Goal: Task Accomplishment & Management: Complete application form

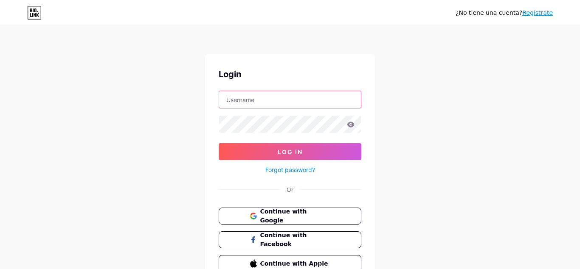
click at [261, 102] on input "text" at bounding box center [290, 99] width 142 height 17
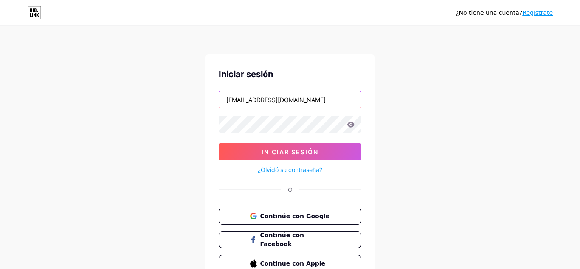
click at [253, 98] on input "[EMAIL_ADDRESS][DOMAIN_NAME]" at bounding box center [290, 99] width 142 height 17
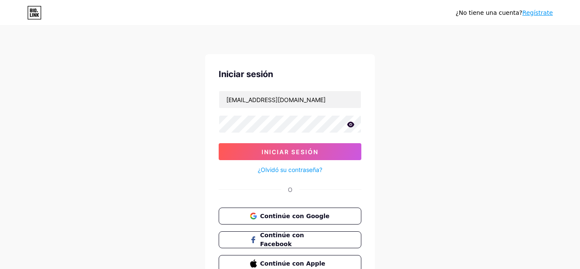
click at [353, 123] on icon at bounding box center [351, 125] width 8 height 6
click at [353, 123] on icon at bounding box center [350, 125] width 7 height 6
click at [353, 123] on icon at bounding box center [351, 125] width 8 height 6
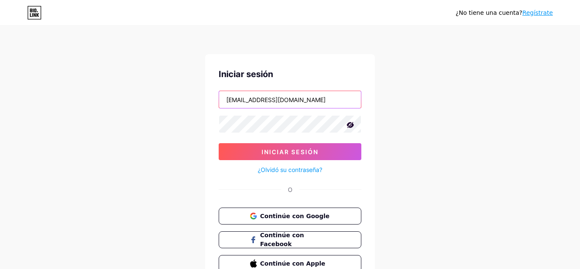
click at [236, 101] on input "[EMAIL_ADDRESS][DOMAIN_NAME]" at bounding box center [290, 99] width 142 height 17
type input "[EMAIL_ADDRESS][DOMAIN_NAME]"
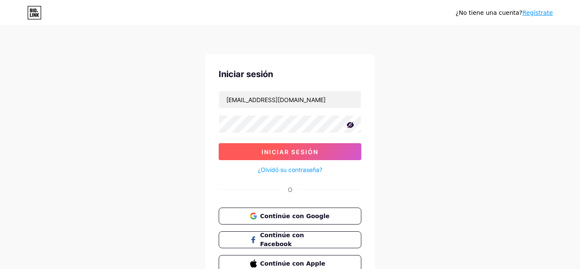
click at [272, 149] on span "Iniciar sesión" at bounding box center [289, 152] width 57 height 7
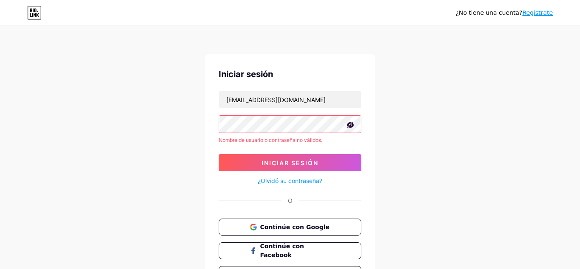
scroll to position [54, 0]
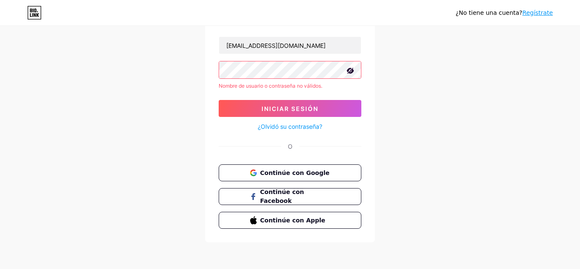
click at [37, 14] on icon at bounding box center [37, 15] width 3 height 4
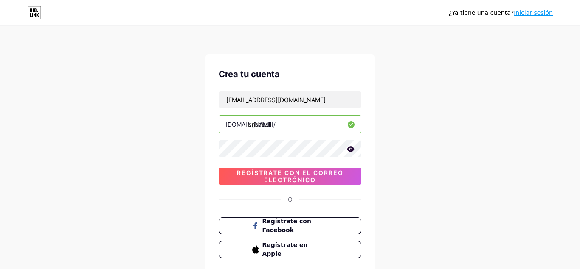
click at [353, 149] on icon at bounding box center [350, 149] width 7 height 6
click at [353, 149] on icon at bounding box center [350, 150] width 7 height 6
click at [353, 149] on icon at bounding box center [350, 149] width 7 height 6
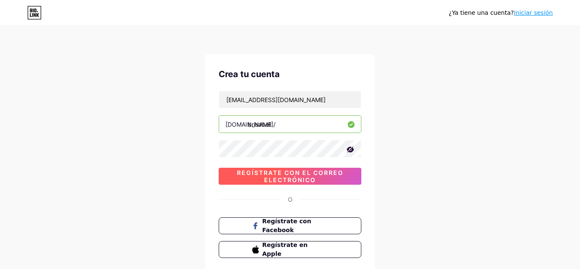
click at [315, 173] on span "Regístrate con el correo electrónico" at bounding box center [290, 176] width 143 height 14
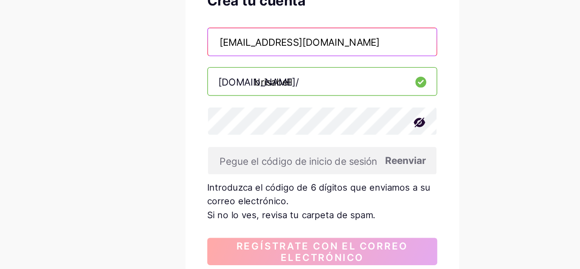
drag, startPoint x: 331, startPoint y: 104, endPoint x: 217, endPoint y: 103, distance: 113.7
click at [219, 103] on input "[EMAIL_ADDRESS][DOMAIN_NAME]" at bounding box center [290, 99] width 142 height 17
paste input "creative"
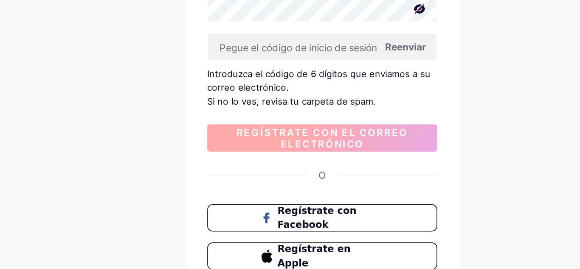
scroll to position [42, 0]
type input "brisabellcreativemagic@gmail.com"
click at [286, 186] on span "Regístrate con el correo electrónico" at bounding box center [290, 188] width 143 height 14
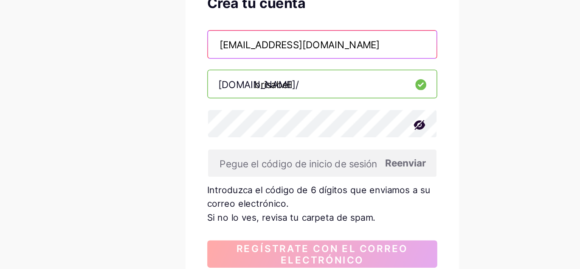
click at [328, 65] on input "brisabellcreativemagic@gmail.com" at bounding box center [290, 57] width 142 height 17
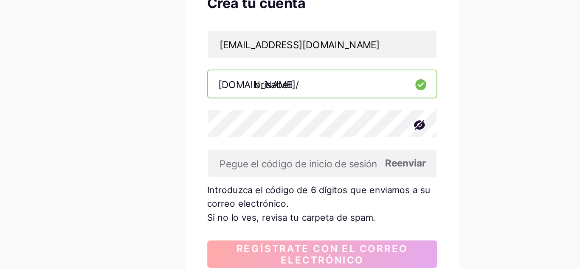
click at [351, 108] on icon at bounding box center [350, 108] width 8 height 8
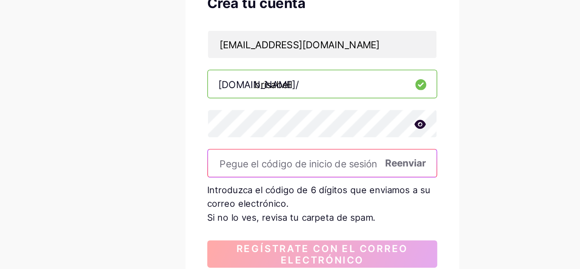
click at [340, 137] on input "text" at bounding box center [290, 131] width 142 height 17
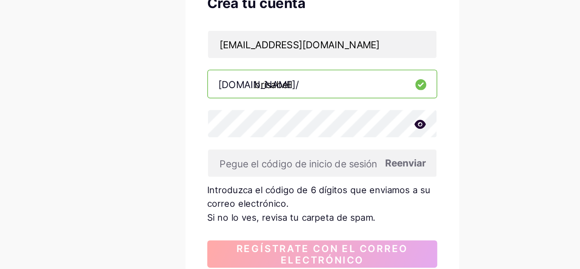
click at [339, 131] on span "Reenviar" at bounding box center [341, 131] width 25 height 9
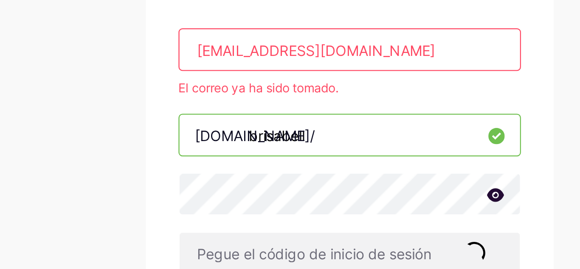
click at [292, 62] on input "brisabellcreativemagic@gmail.com" at bounding box center [290, 57] width 142 height 17
click at [279, 75] on div "El correo ya ha sido tomado." at bounding box center [290, 74] width 143 height 8
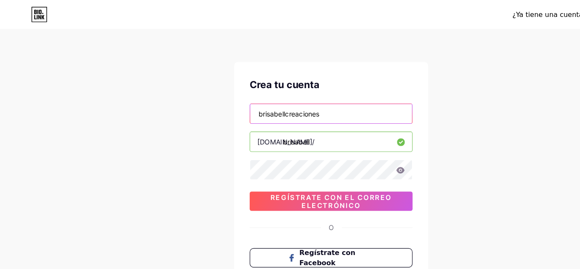
paste input "tivemagic@gmail.com"
type input "brisabellcreativemagic@gmail.com"
click at [352, 151] on icon at bounding box center [350, 149] width 7 height 6
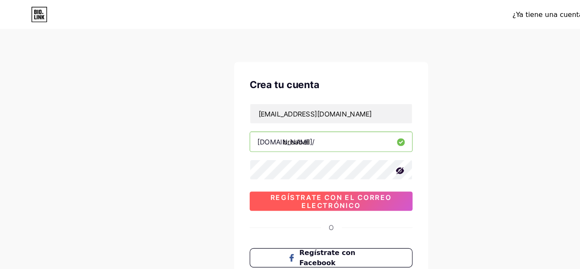
drag, startPoint x: 352, startPoint y: 151, endPoint x: 299, endPoint y: 176, distance: 58.3
click at [299, 176] on div "brisabellcreativemagic@gmail.com Bio.link/ brisabell 0cAFcWeA7XOdy5M0EQTb-VfFgq…" at bounding box center [290, 138] width 143 height 94
click at [299, 176] on span "Regístrate con el correo electrónico" at bounding box center [290, 176] width 143 height 14
